Goal: Information Seeking & Learning: Learn about a topic

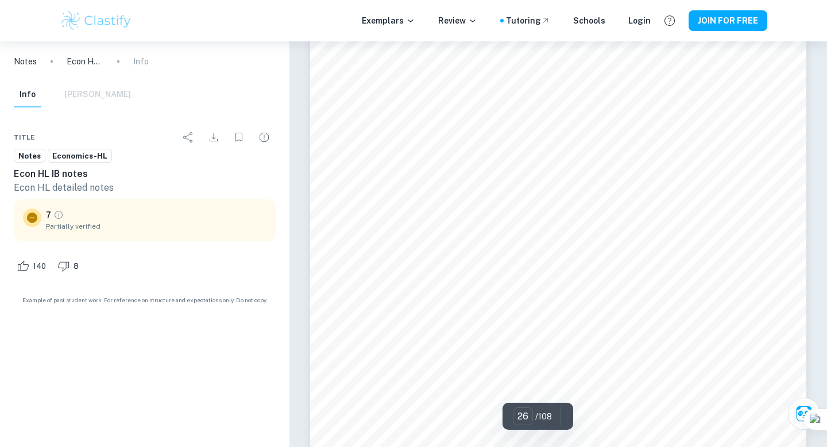
scroll to position [16246, 0]
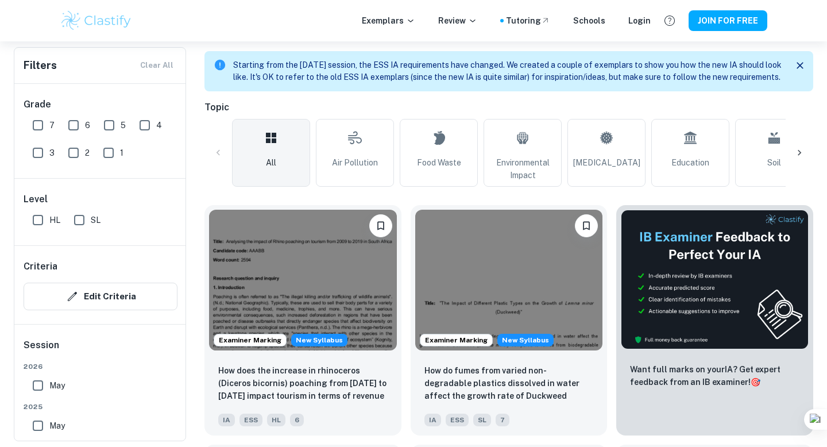
scroll to position [253, 0]
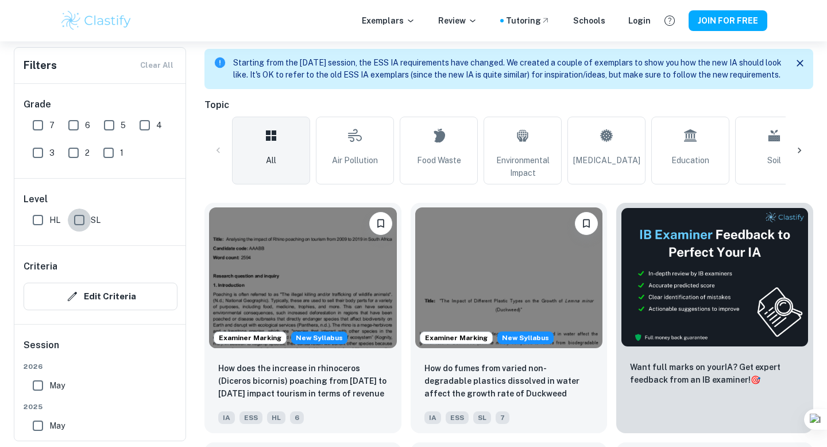
click at [78, 229] on input "SL" at bounding box center [79, 219] width 23 height 23
checkbox input "true"
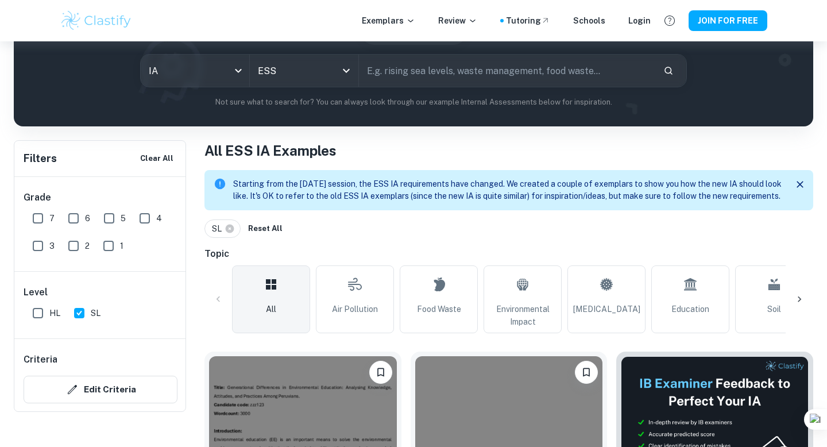
scroll to position [102, 0]
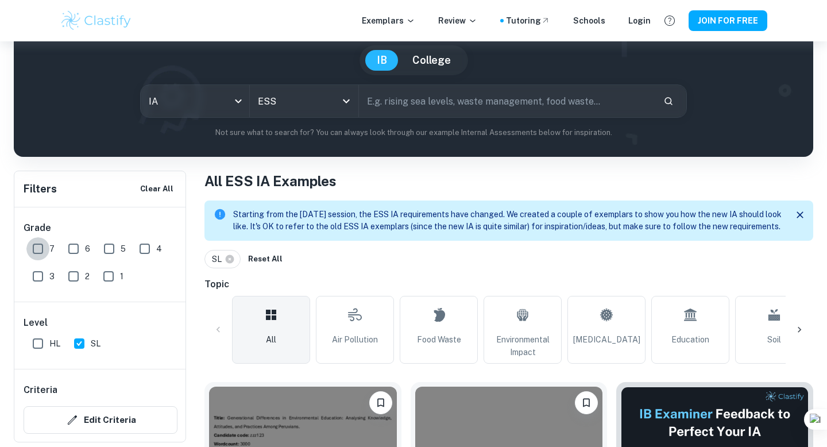
click at [38, 254] on input "7" at bounding box center [37, 248] width 23 height 23
checkbox input "true"
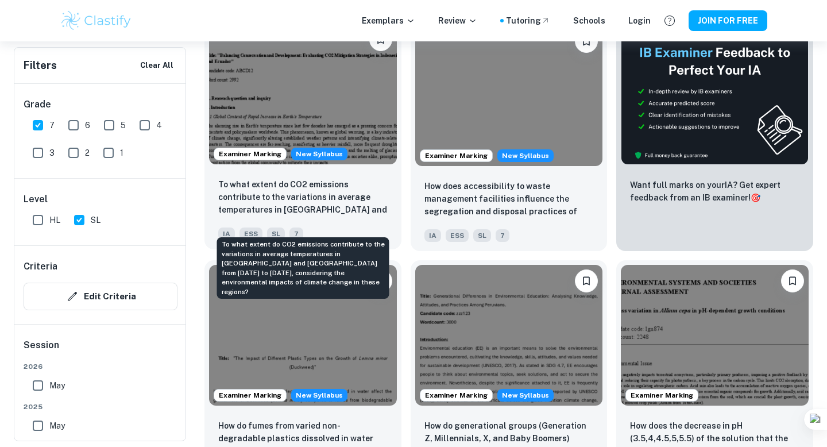
scroll to position [461, 0]
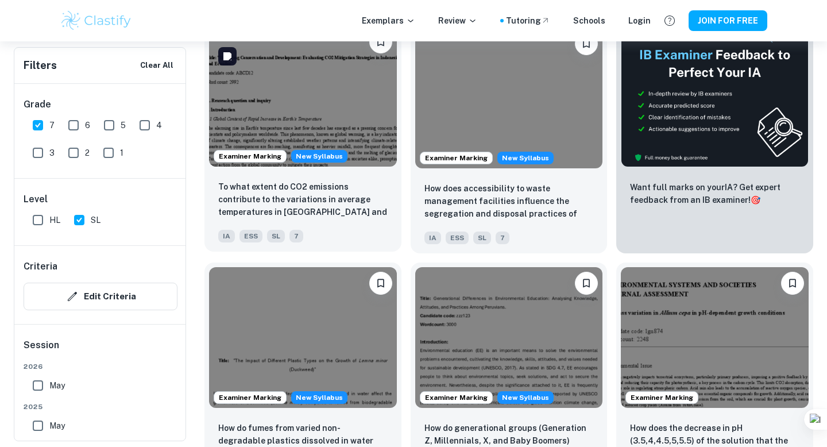
click at [316, 61] on img at bounding box center [303, 96] width 188 height 141
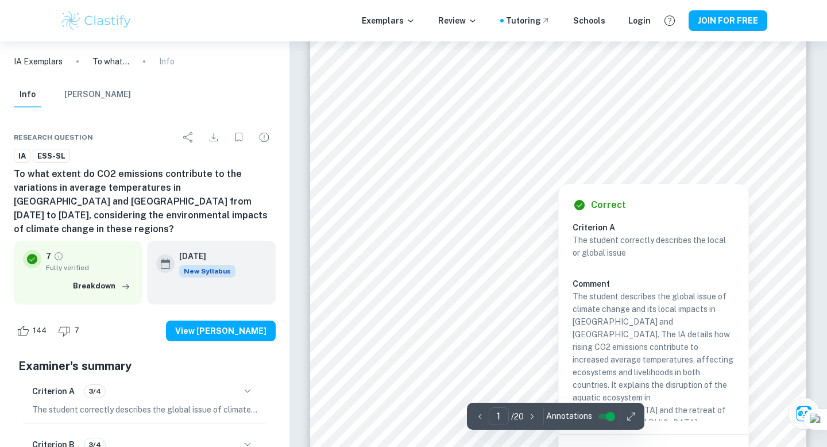
scroll to position [148, 0]
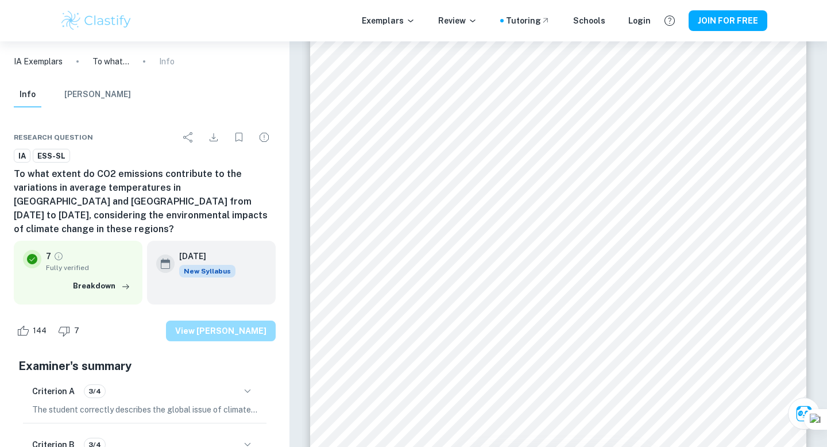
click at [241, 325] on button "View [PERSON_NAME]" at bounding box center [221, 330] width 110 height 21
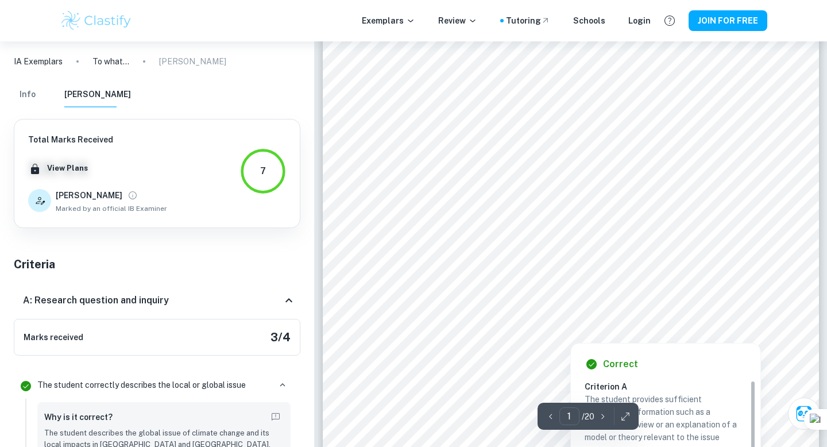
scroll to position [180, 0]
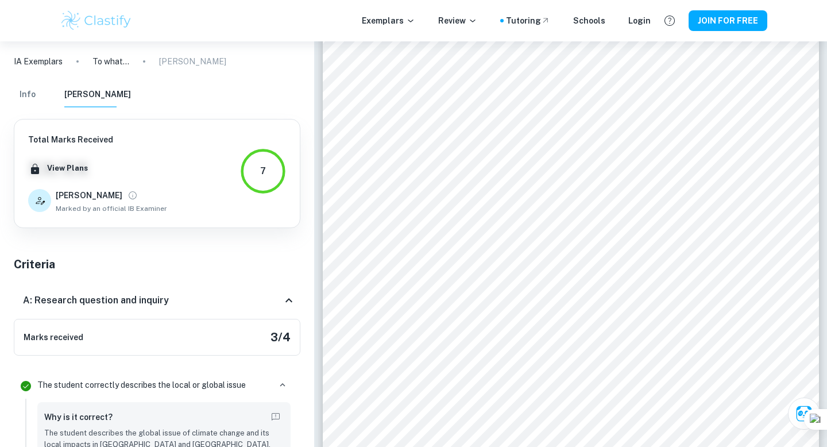
click at [90, 21] on img at bounding box center [96, 20] width 73 height 23
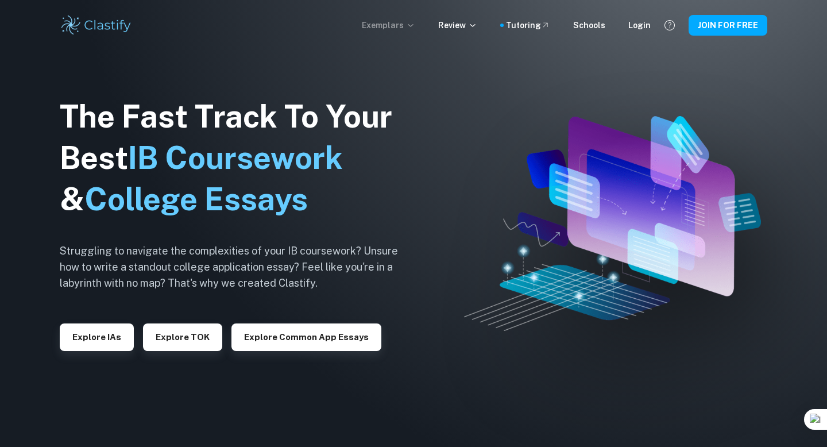
click at [399, 26] on p "Exemplars" at bounding box center [388, 25] width 53 height 13
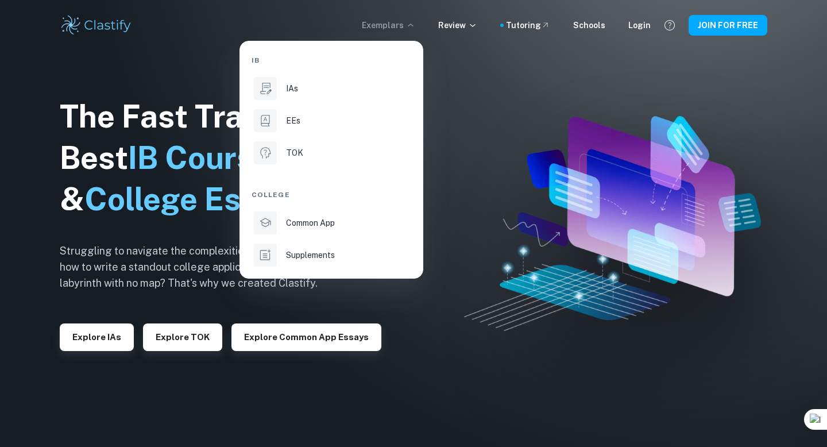
click at [455, 23] on div at bounding box center [413, 223] width 827 height 447
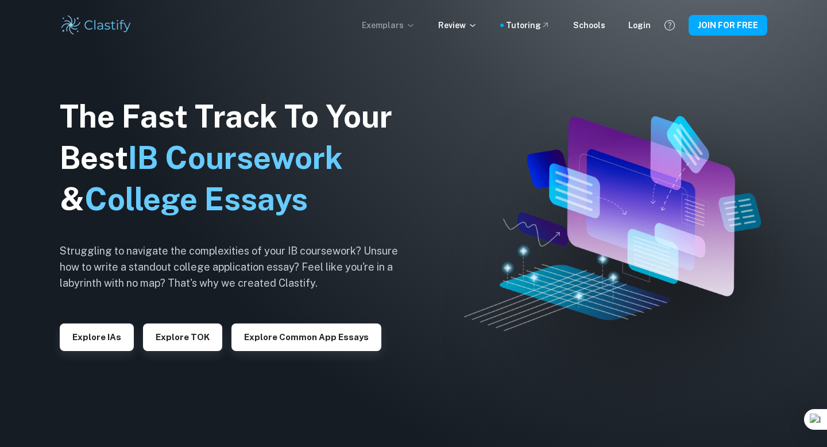
click at [388, 28] on p "Exemplars" at bounding box center [388, 25] width 53 height 13
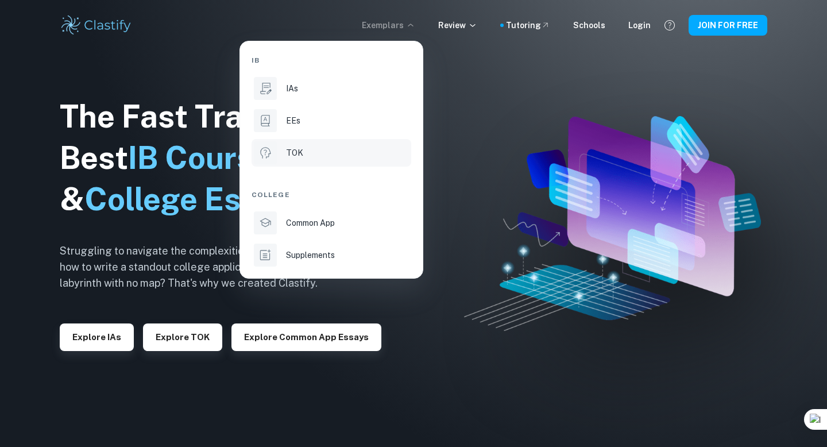
click at [313, 164] on li "TOK" at bounding box center [332, 153] width 160 height 28
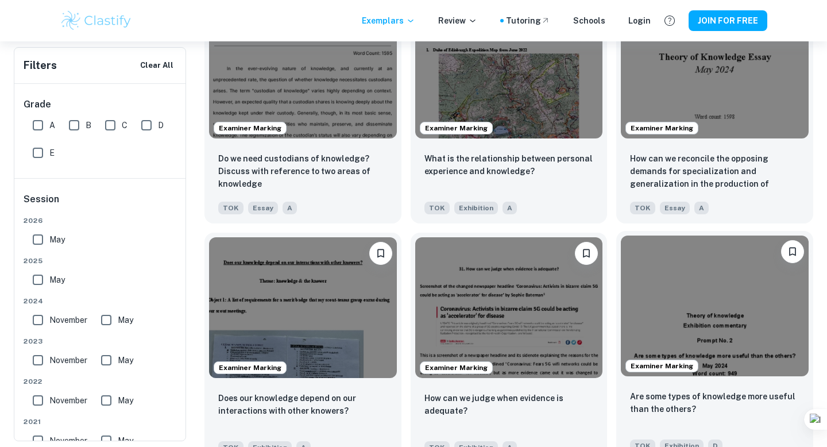
scroll to position [1171, 0]
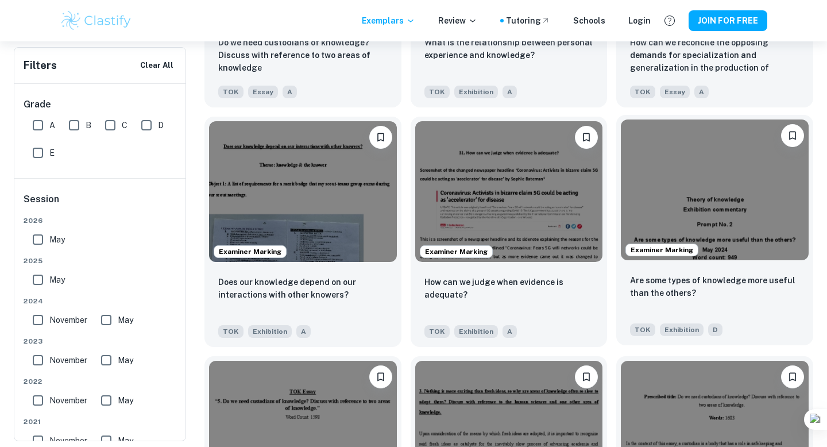
click at [741, 331] on div "Examiner Marking Are some types of knowledge more useful than the others? TOK E…" at bounding box center [714, 230] width 197 height 230
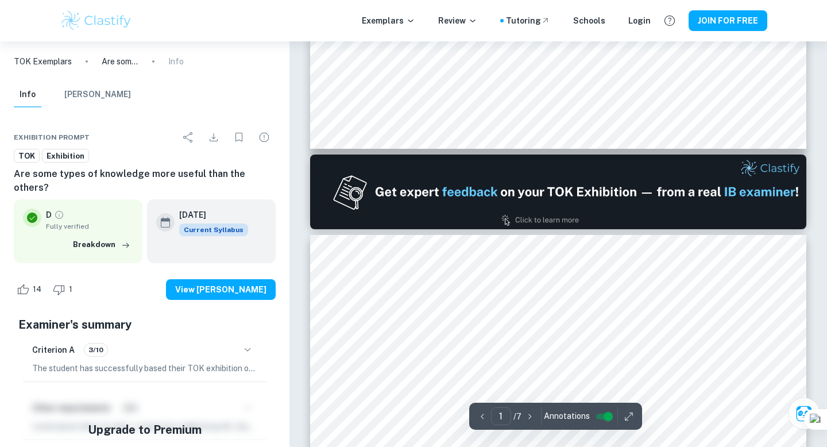
type input "2"
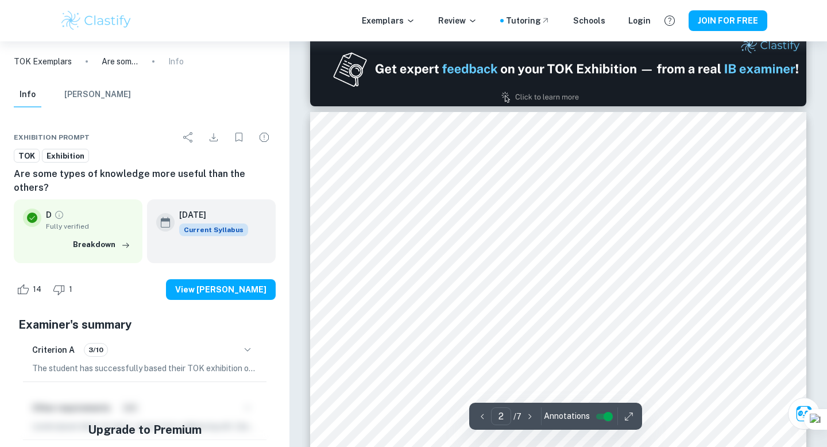
scroll to position [683, 0]
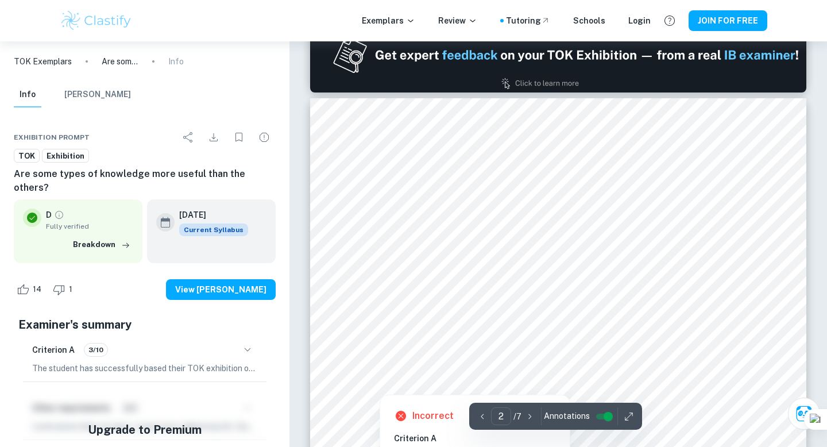
click at [482, 325] on div at bounding box center [546, 319] width 354 height 35
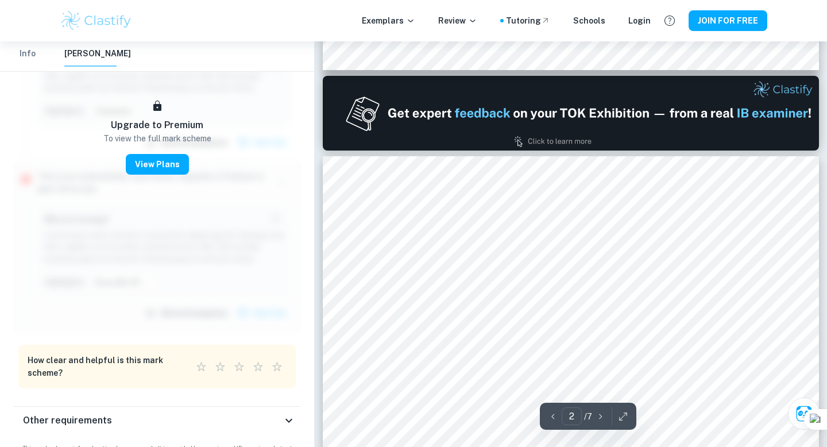
scroll to position [450, 0]
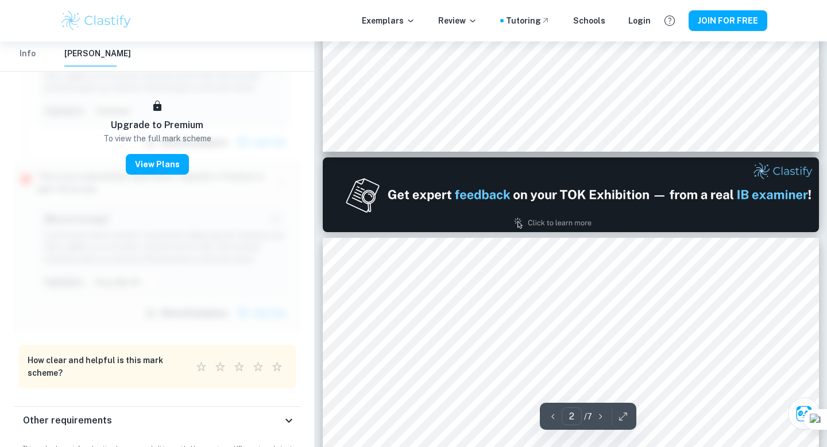
type input "1"
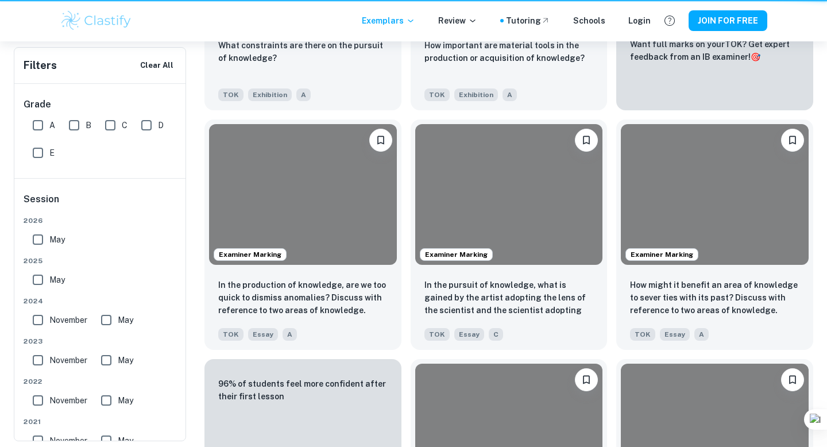
scroll to position [1171, 0]
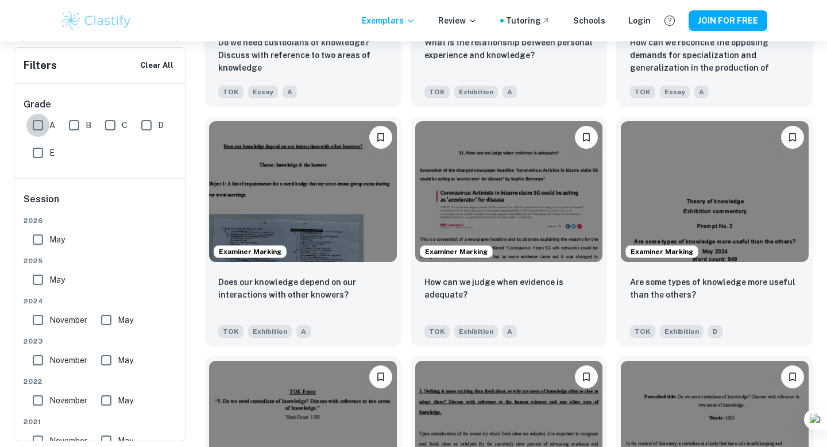
click at [41, 125] on input "A" at bounding box center [37, 125] width 23 height 23
checkbox input "true"
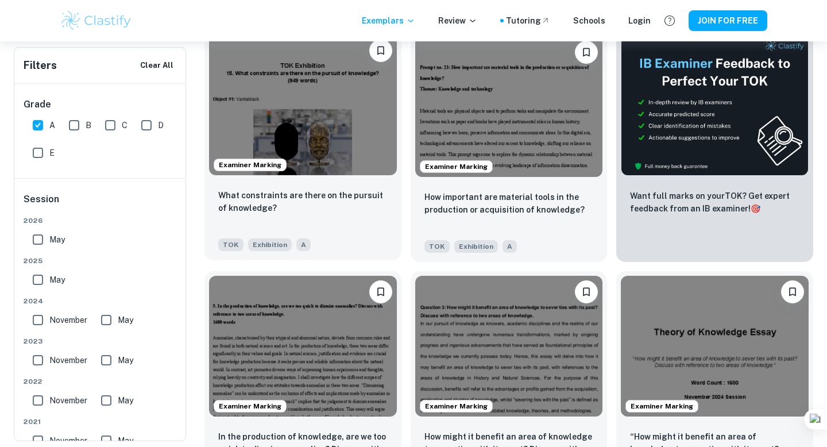
scroll to position [294, 0]
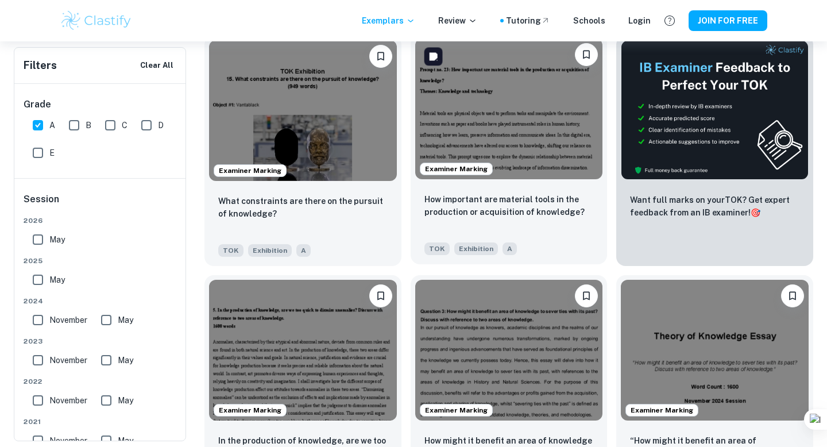
click at [499, 147] on img at bounding box center [509, 108] width 188 height 141
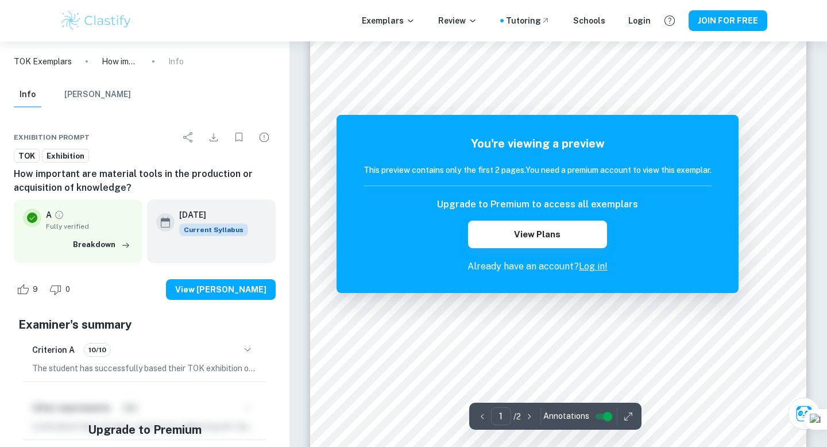
scroll to position [112, 0]
